Goal: Information Seeking & Learning: Learn about a topic

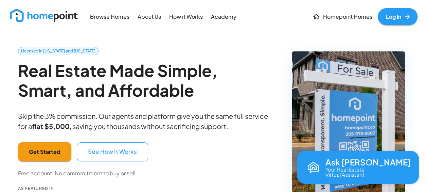
click at [399, 16] on link "Log In" at bounding box center [398, 16] width 40 height 17
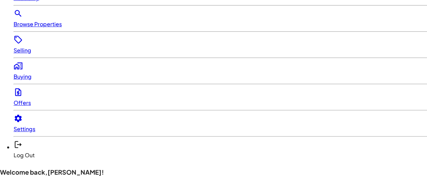
scroll to position [136, 0]
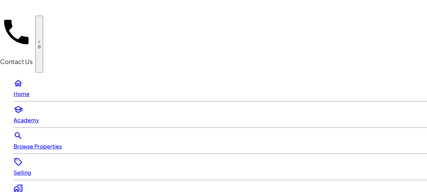
scroll to position [136, 0]
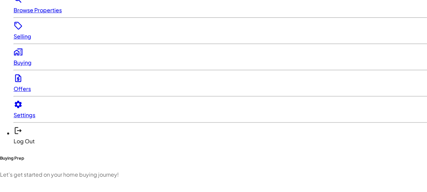
scroll to position [148, 0]
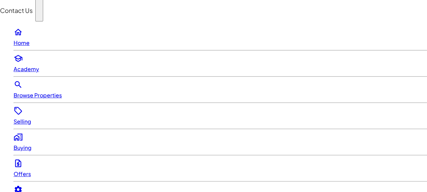
scroll to position [47, 0]
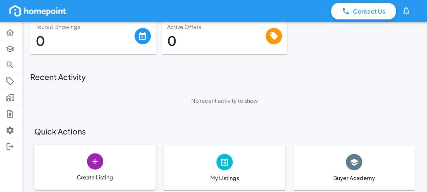
scroll to position [68, 0]
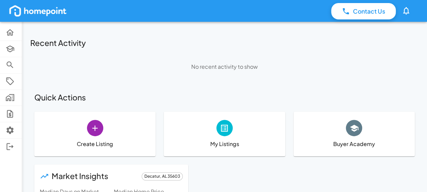
click at [225, 125] on icon at bounding box center [224, 127] width 9 height 9
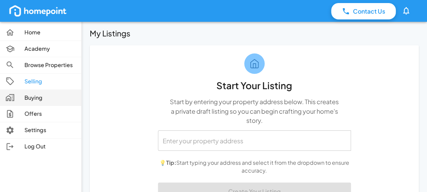
click at [35, 98] on p "Buying" at bounding box center [49, 98] width 51 height 8
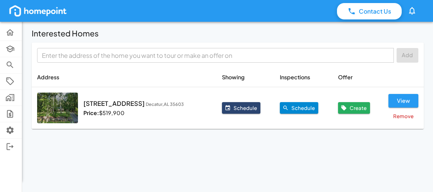
click at [58, 109] on img at bounding box center [57, 107] width 41 height 31
click at [402, 98] on button "View" at bounding box center [403, 101] width 30 height 14
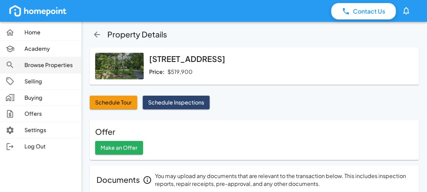
click at [37, 63] on p "Browse Properties" at bounding box center [49, 65] width 51 height 8
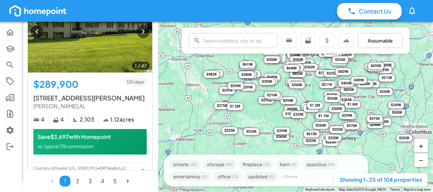
scroll to position [1157, 0]
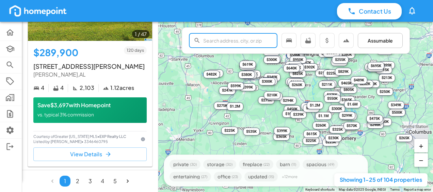
click at [204, 40] on input "text" at bounding box center [240, 41] width 74 height 14
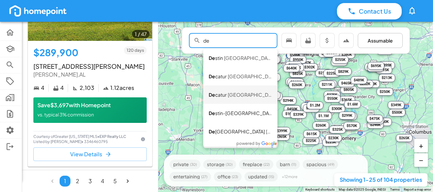
type input "Decatur, [GEOGRAPHIC_DATA], [GEOGRAPHIC_DATA]"
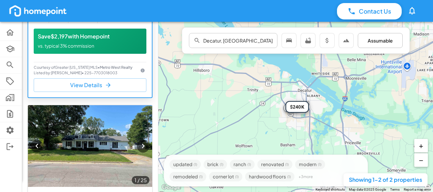
scroll to position [170, 0]
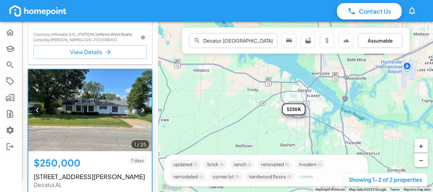
click at [88, 102] on img at bounding box center [89, 110] width 123 height 82
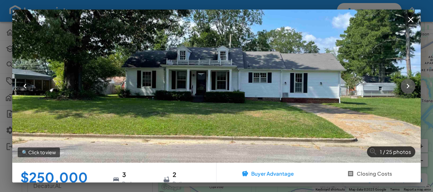
click at [408, 86] on icon "button" at bounding box center [407, 86] width 3 height 5
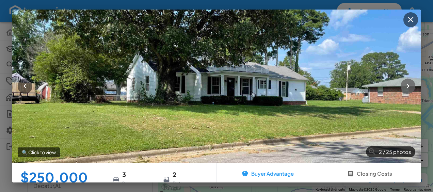
click at [408, 86] on icon "button" at bounding box center [407, 86] width 3 height 5
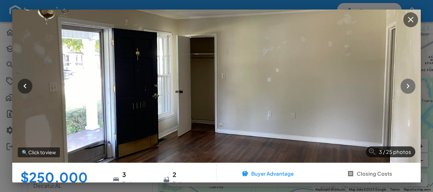
click at [408, 86] on icon "button" at bounding box center [407, 86] width 3 height 5
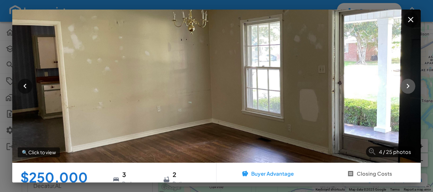
click at [409, 84] on icon "button" at bounding box center [407, 85] width 9 height 9
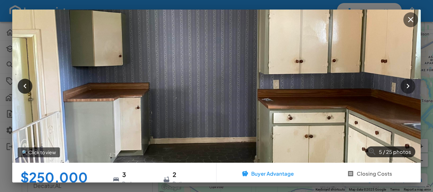
click at [24, 84] on icon "button" at bounding box center [24, 85] width 9 height 9
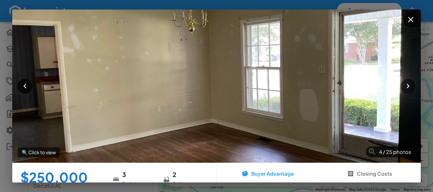
click at [24, 84] on icon "button" at bounding box center [24, 85] width 9 height 9
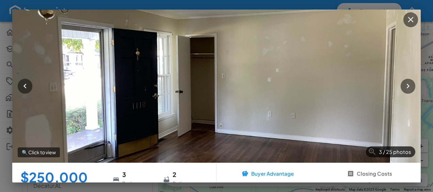
click at [7, 51] on div "3 / 25 photos 🔍 Click to view $250,000 [STREET_ADDRESS][PERSON_NAME] 3 Bedrooms…" at bounding box center [216, 96] width 433 height 192
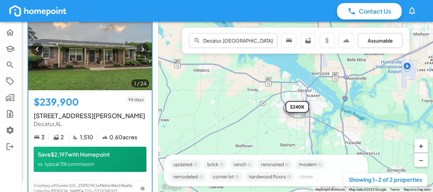
scroll to position [0, 0]
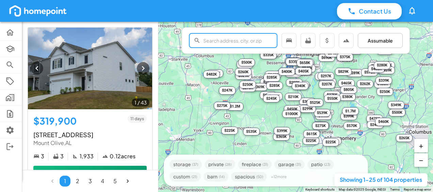
click at [213, 43] on input "text" at bounding box center [240, 41] width 74 height 14
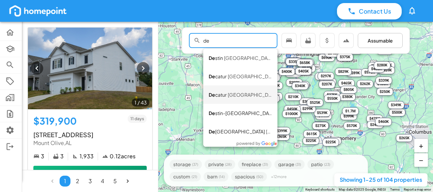
type input "Decatur, [GEOGRAPHIC_DATA], [GEOGRAPHIC_DATA]"
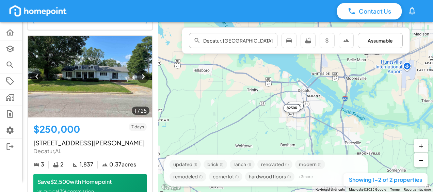
scroll to position [204, 0]
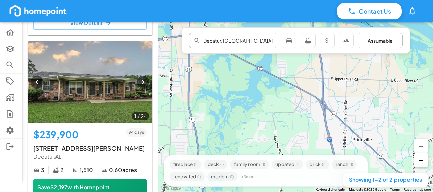
drag, startPoint x: 284, startPoint y: 142, endPoint x: 173, endPoint y: 60, distance: 137.1
click at [173, 60] on div "$250K $240K" at bounding box center [295, 107] width 274 height 170
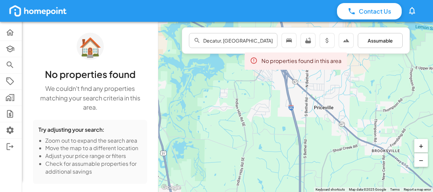
drag, startPoint x: 328, startPoint y: 135, endPoint x: 289, endPoint y: 103, distance: 50.4
click at [289, 103] on div "$250K $240K" at bounding box center [295, 107] width 274 height 170
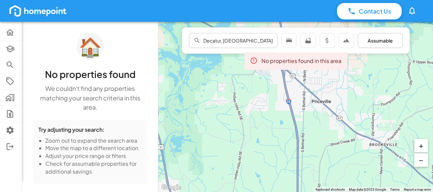
drag, startPoint x: 285, startPoint y: 109, endPoint x: 283, endPoint y: 103, distance: 7.1
click at [283, 103] on div "$250K $240K" at bounding box center [295, 107] width 274 height 170
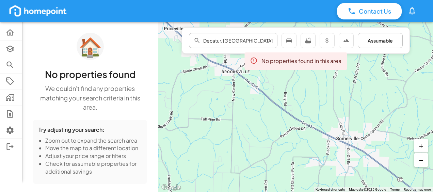
drag, startPoint x: 345, startPoint y: 151, endPoint x: 197, endPoint y: 78, distance: 165.2
click at [197, 78] on div "$250K $240K" at bounding box center [295, 107] width 274 height 170
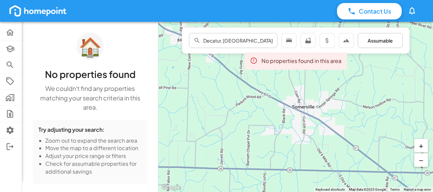
drag, startPoint x: 291, startPoint y: 134, endPoint x: 249, endPoint y: 104, distance: 51.8
click at [249, 104] on div "$250K $240K" at bounding box center [295, 107] width 274 height 170
click at [385, 40] on span "Assumable" at bounding box center [379, 40] width 33 height 7
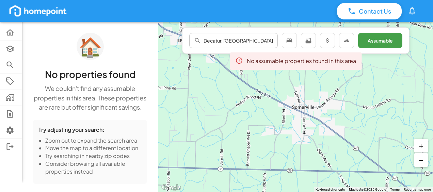
click at [385, 40] on span "Assumable" at bounding box center [379, 40] width 33 height 7
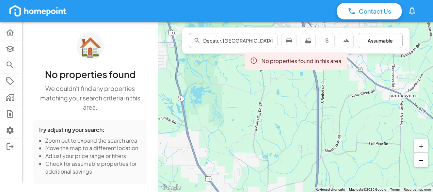
drag, startPoint x: 200, startPoint y: 84, endPoint x: 396, endPoint y: 136, distance: 203.3
click at [412, 140] on div at bounding box center [295, 107] width 274 height 170
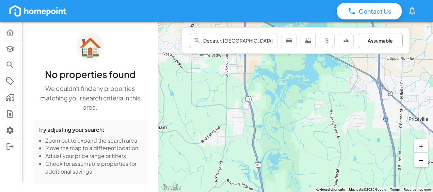
drag, startPoint x: 248, startPoint y: 92, endPoint x: 325, endPoint y: 159, distance: 102.0
click at [325, 159] on div at bounding box center [295, 107] width 274 height 170
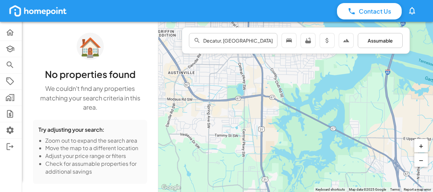
drag, startPoint x: 273, startPoint y: 79, endPoint x: 289, endPoint y: 160, distance: 82.6
click at [289, 160] on div at bounding box center [295, 107] width 274 height 170
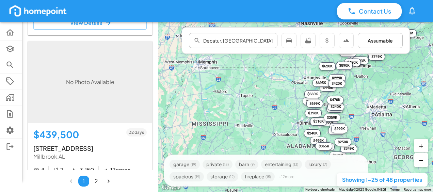
drag, startPoint x: 252, startPoint y: 105, endPoint x: 376, endPoint y: 97, distance: 124.7
click at [376, 97] on div "$300K $440K $460K $316K $475K $389K $246K $465K $850K $359K $1.5M $420K $1.4M $…" at bounding box center [295, 107] width 274 height 170
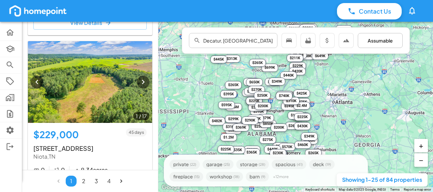
drag, startPoint x: 243, startPoint y: 118, endPoint x: 203, endPoint y: 105, distance: 42.1
click at [203, 105] on div "$288K $229K $365K $245K $420K $275K $395K $482K $440K $1.4M $235K $310K $1.4M $…" at bounding box center [295, 107] width 274 height 170
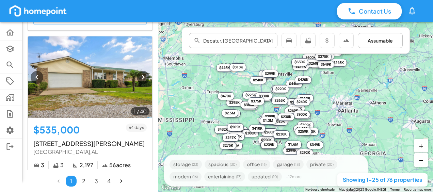
drag, startPoint x: 243, startPoint y: 81, endPoint x: 249, endPoint y: 89, distance: 10.4
click at [249, 89] on div "$395K $535K $280K $700K $238K $225K $595K $255K $225K $300K $400K $1.3M $445K $…" at bounding box center [295, 107] width 274 height 170
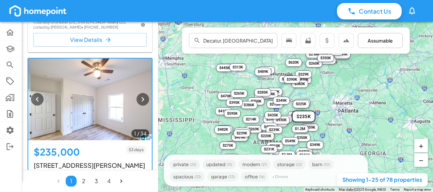
scroll to position [782, 0]
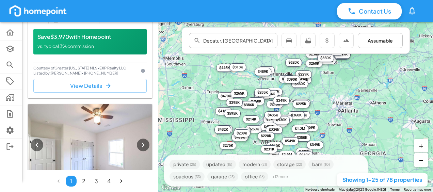
click at [421, 145] on button "+" at bounding box center [421, 146] width 14 height 14
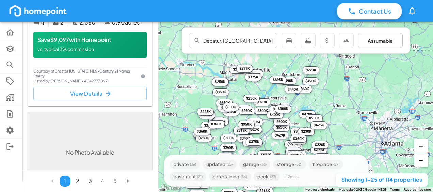
drag, startPoint x: 175, startPoint y: 58, endPoint x: 175, endPoint y: 88, distance: 29.3
click at [175, 88] on div "$390K $530K $1.2M $470K $320K $220K $320K $425K $350K $300K $425K $380K $350K $…" at bounding box center [295, 107] width 274 height 170
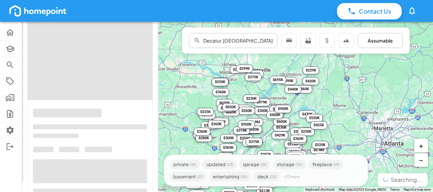
click at [229, 104] on div "$650K" at bounding box center [230, 107] width 17 height 8
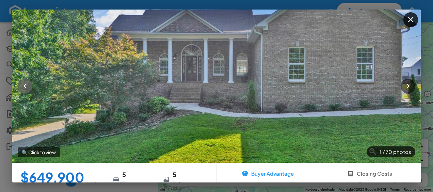
click at [24, 84] on icon "button" at bounding box center [24, 85] width 9 height 9
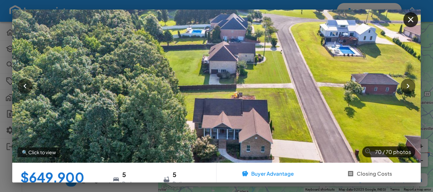
click at [5, 36] on div "70 / 70 photos 🔍 Click to view $649,900 [STREET_ADDRESS] 5 Bedrooms 5 Bathrooms…" at bounding box center [216, 96] width 433 height 192
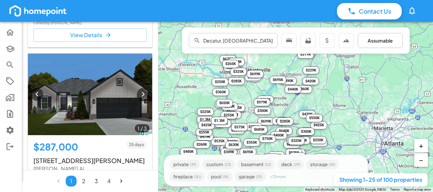
scroll to position [3707, 0]
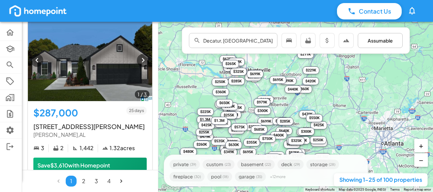
click at [420, 145] on button "+" at bounding box center [421, 146] width 14 height 14
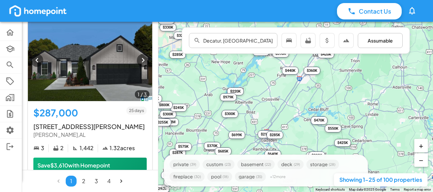
scroll to position [1382, 0]
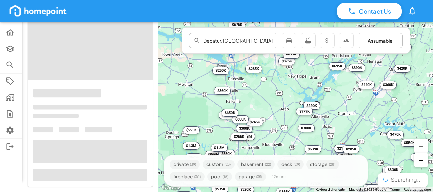
drag, startPoint x: 302, startPoint y: 112, endPoint x: 380, endPoint y: 126, distance: 79.2
click at [380, 126] on div "$225K $235K $375K $330K $640K $579K $250K $290K $375K $211K $285K $480K $300K $…" at bounding box center [295, 107] width 274 height 170
click at [261, 123] on div "$225K $235K $375K $330K $640K $579K $250K $290K $375K $211K $285K $480K $300K $…" at bounding box center [295, 107] width 274 height 170
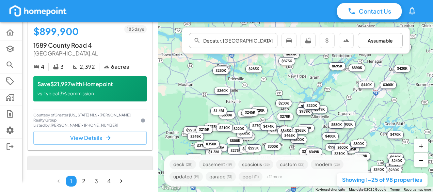
scroll to position [3707, 0]
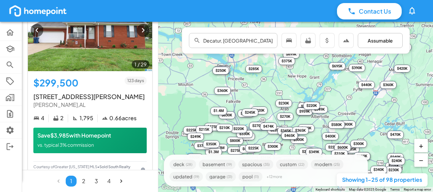
drag, startPoint x: 245, startPoint y: 87, endPoint x: 249, endPoint y: 98, distance: 11.5
click at [249, 98] on div "$439K $390K $225K $1.2M $275K $220K $900K $305K $265K $265K $285K $340K $360K $…" at bounding box center [295, 107] width 274 height 170
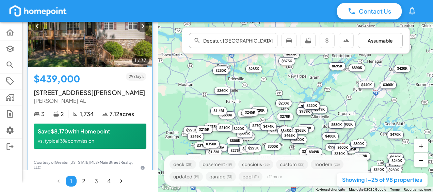
scroll to position [68, 0]
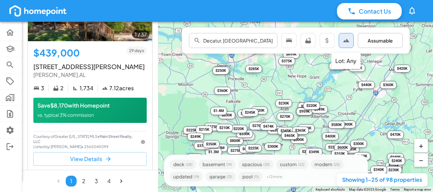
click at [347, 40] on icon "Lot: Any" at bounding box center [345, 40] width 7 height 7
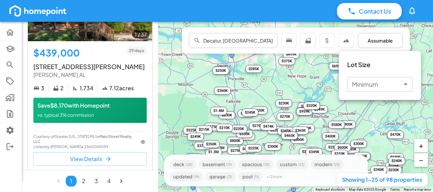
click at [405, 83] on body "Contact Us 0 Home Academy Browse Properties Selling Buying Offers Settings Log …" at bounding box center [216, 96] width 433 height 192
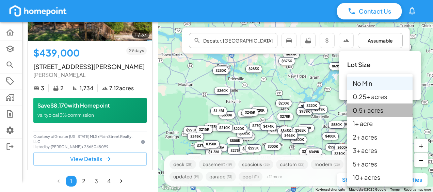
click at [375, 108] on li "0.5 + acre s" at bounding box center [379, 109] width 65 height 13
type input "***"
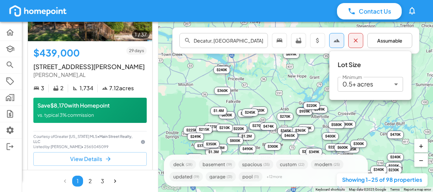
click at [279, 39] on div at bounding box center [216, 96] width 433 height 192
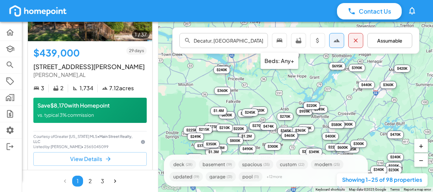
click at [284, 61] on div "Beds: Any+" at bounding box center [279, 61] width 38 height 16
click at [270, 61] on div "Beds: Any+" at bounding box center [279, 61] width 38 height 16
click at [290, 61] on div "Beds: Any+" at bounding box center [279, 61] width 38 height 16
click at [292, 61] on div "Beds: Any+" at bounding box center [279, 61] width 38 height 16
click at [300, 40] on icon "Baths: Any+" at bounding box center [298, 40] width 7 height 7
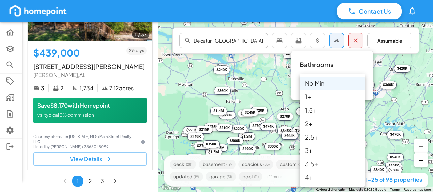
click at [358, 83] on body "Contact Us 0 Home Academy Browse Properties Selling Buying Offers Settings Log …" at bounding box center [216, 96] width 433 height 192
click at [313, 122] on li "2 +" at bounding box center [331, 123] width 65 height 13
type input "*"
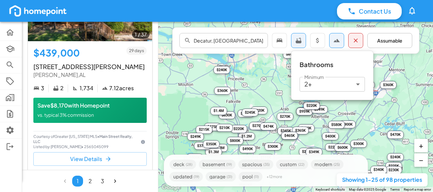
click at [317, 38] on div at bounding box center [216, 96] width 433 height 192
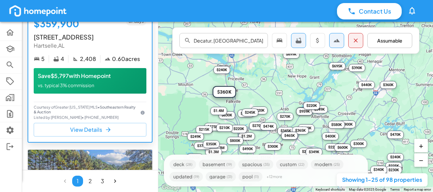
scroll to position [3504, 0]
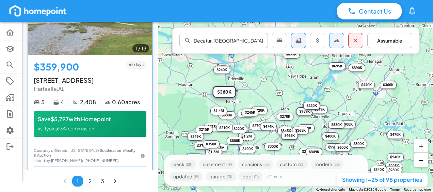
click at [78, 67] on h5 "$359,900" at bounding box center [56, 67] width 45 height 13
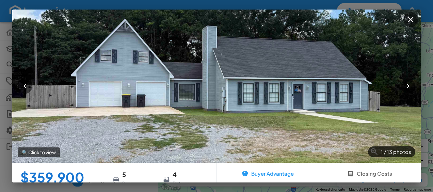
click at [47, 152] on p "🔍 Click to view" at bounding box center [39, 152] width 42 height 10
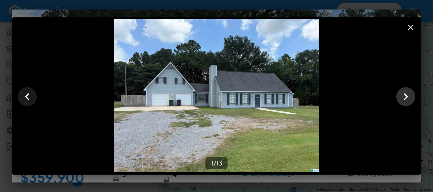
click at [405, 95] on icon "button" at bounding box center [405, 96] width 4 height 7
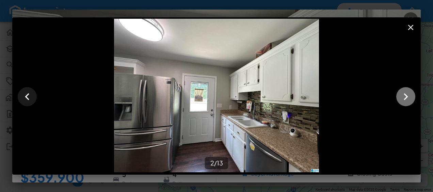
click at [405, 95] on icon "button" at bounding box center [405, 96] width 4 height 7
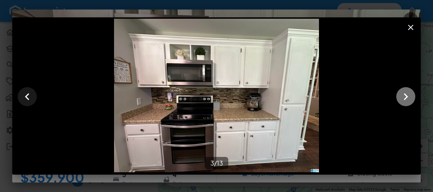
click at [405, 95] on icon "button" at bounding box center [405, 96] width 4 height 7
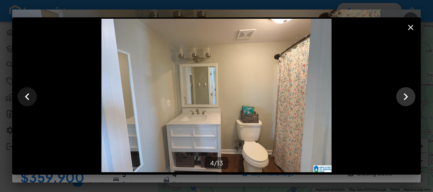
click at [405, 95] on icon "button" at bounding box center [405, 96] width 4 height 7
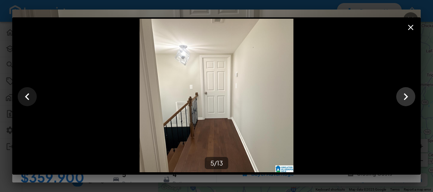
click at [405, 95] on icon "button" at bounding box center [405, 96] width 4 height 7
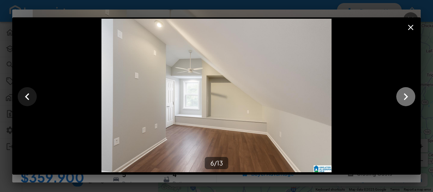
click at [405, 95] on icon "button" at bounding box center [405, 96] width 4 height 7
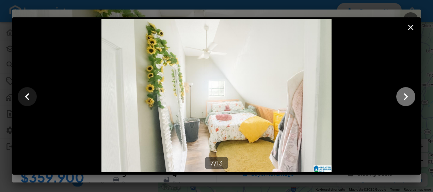
click at [405, 95] on icon "button" at bounding box center [405, 96] width 4 height 7
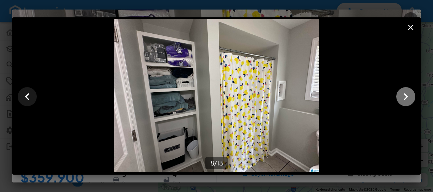
click at [405, 95] on icon "button" at bounding box center [405, 96] width 4 height 7
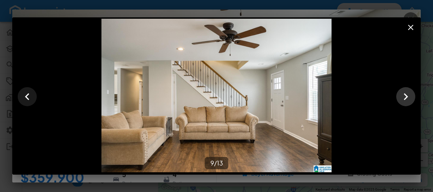
click at [405, 95] on icon "button" at bounding box center [405, 96] width 4 height 7
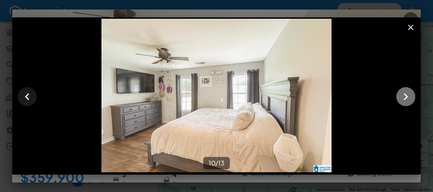
click at [405, 95] on icon "button" at bounding box center [405, 96] width 4 height 7
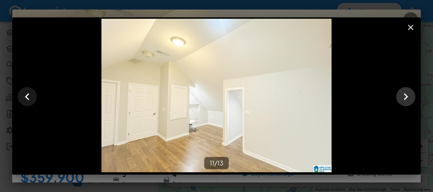
click at [405, 95] on icon "button" at bounding box center [405, 96] width 4 height 7
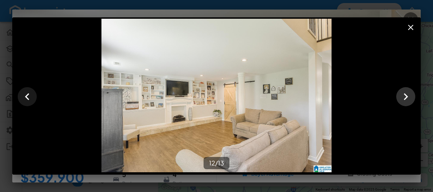
click at [405, 95] on icon "button" at bounding box center [405, 96] width 4 height 7
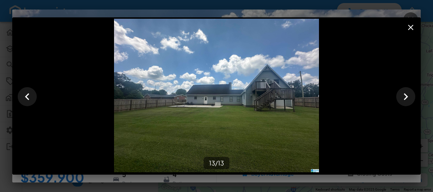
click at [7, 71] on div "13 / 13" at bounding box center [216, 96] width 433 height 192
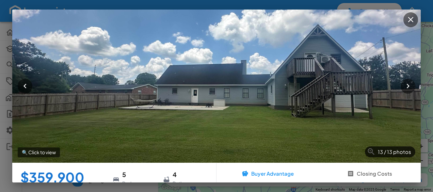
click at [65, 178] on h4 "$359,900" at bounding box center [62, 177] width 84 height 13
click at [5, 119] on div "13 / 13 photos 🔍 Click to view $359,900 [STREET_ADDRESS] 5 Bedrooms 4 Bathrooms…" at bounding box center [216, 96] width 433 height 192
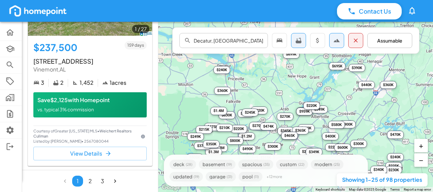
scroll to position [5256, 0]
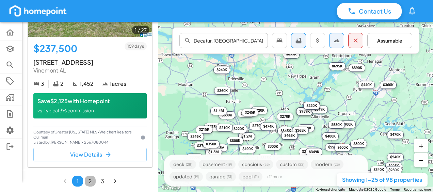
click at [90, 179] on button "2" at bounding box center [90, 180] width 11 height 11
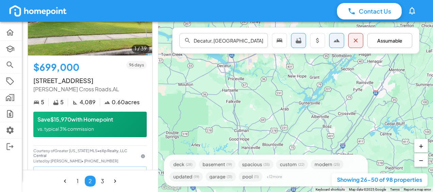
scroll to position [5253, 0]
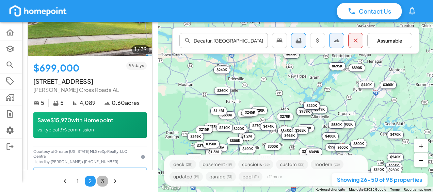
click at [100, 178] on button "3" at bounding box center [102, 180] width 11 height 11
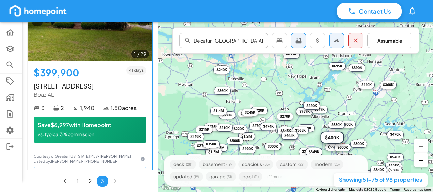
scroll to position [3953, 0]
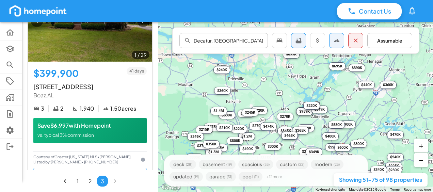
click at [231, 115] on div "$630K" at bounding box center [226, 115] width 17 height 8
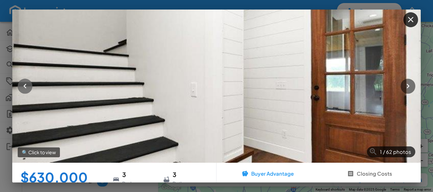
click at [26, 84] on icon "button" at bounding box center [24, 86] width 3 height 5
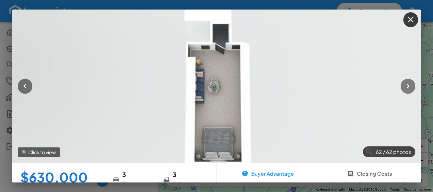
click at [406, 84] on icon "button" at bounding box center [407, 86] width 3 height 5
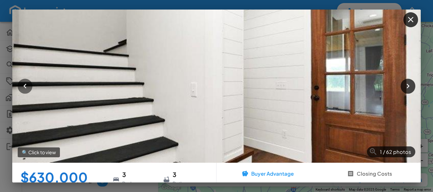
click at [406, 84] on icon "button" at bounding box center [407, 86] width 3 height 5
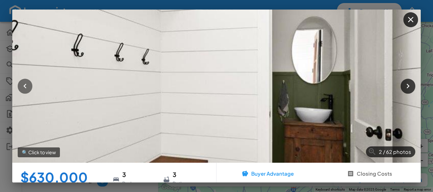
click at [406, 84] on icon "button" at bounding box center [407, 86] width 3 height 5
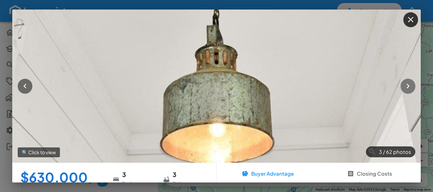
click at [406, 84] on icon "button" at bounding box center [407, 86] width 3 height 5
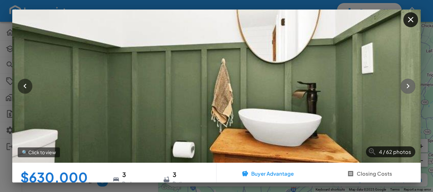
click at [406, 84] on icon "button" at bounding box center [407, 86] width 3 height 5
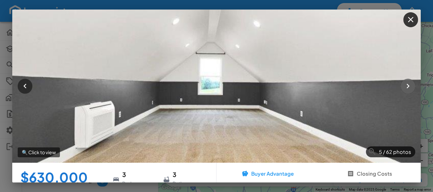
click at [406, 84] on icon "button" at bounding box center [407, 86] width 3 height 5
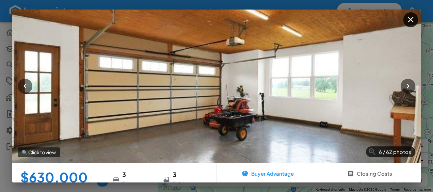
click at [48, 150] on p "🔍 Click to view" at bounding box center [39, 152] width 42 height 10
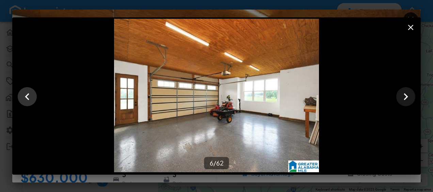
click at [28, 92] on icon "button" at bounding box center [27, 97] width 14 height 14
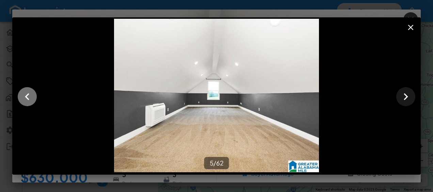
click at [28, 92] on icon "button" at bounding box center [27, 97] width 14 height 14
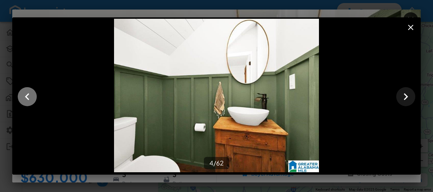
click at [28, 92] on icon "button" at bounding box center [27, 97] width 14 height 14
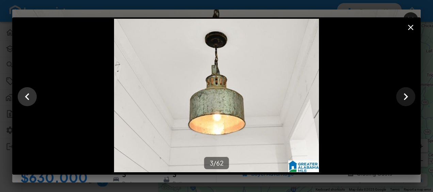
click at [28, 92] on icon "button" at bounding box center [27, 97] width 14 height 14
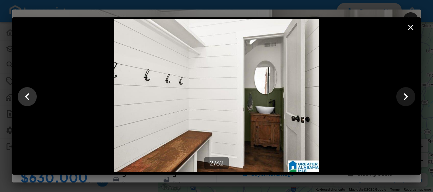
click at [28, 92] on icon "button" at bounding box center [27, 97] width 14 height 14
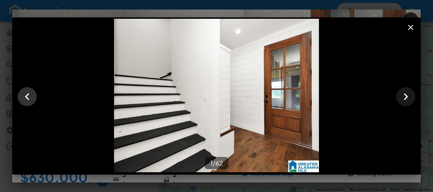
click at [28, 92] on icon "button" at bounding box center [27, 97] width 14 height 14
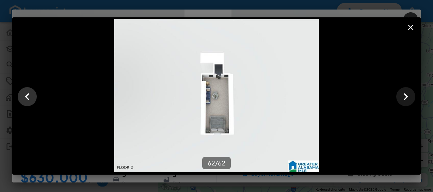
click at [28, 92] on icon "button" at bounding box center [27, 97] width 14 height 14
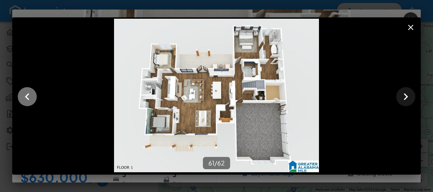
click at [28, 92] on icon "button" at bounding box center [27, 97] width 14 height 14
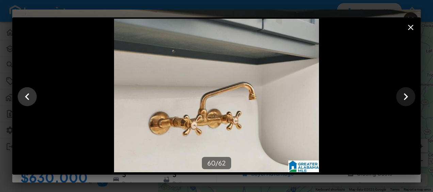
click at [28, 92] on icon "button" at bounding box center [27, 97] width 14 height 14
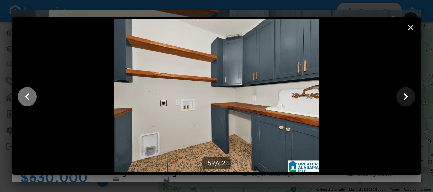
click at [28, 92] on icon "button" at bounding box center [27, 97] width 14 height 14
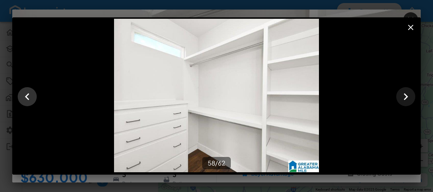
click at [28, 92] on icon "button" at bounding box center [27, 97] width 14 height 14
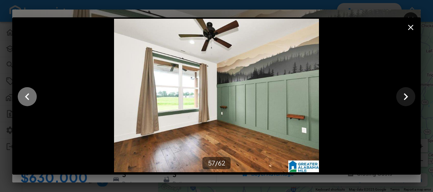
click at [28, 92] on icon "button" at bounding box center [27, 97] width 14 height 14
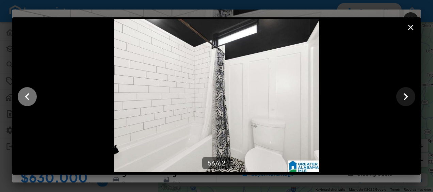
click at [28, 92] on icon "button" at bounding box center [27, 97] width 14 height 14
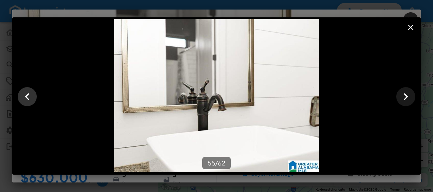
click at [28, 92] on icon "button" at bounding box center [27, 97] width 14 height 14
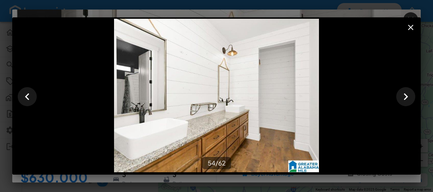
click at [409, 26] on icon "button" at bounding box center [410, 27] width 9 height 9
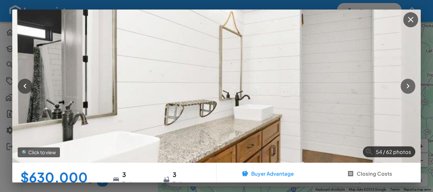
click at [409, 19] on icon "button" at bounding box center [410, 19] width 9 height 9
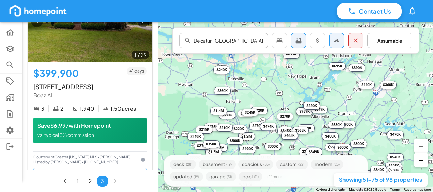
drag, startPoint x: 235, startPoint y: 83, endPoint x: 226, endPoint y: 111, distance: 28.8
click at [226, 111] on div "$439K $390K $1.2M $900K $305K $265K $265K $360K $1.3M $490K $300K $550K $475K $…" at bounding box center [295, 107] width 274 height 170
drag, startPoint x: 226, startPoint y: 111, endPoint x: 205, endPoint y: 75, distance: 41.0
click at [205, 75] on div "$439K $390K $1.2M $900K $305K $265K $265K $360K $1.3M $490K $300K $550K $475K $…" at bounding box center [295, 107] width 274 height 170
click at [227, 90] on div "$360K" at bounding box center [222, 91] width 17 height 8
